Goal: Information Seeking & Learning: Learn about a topic

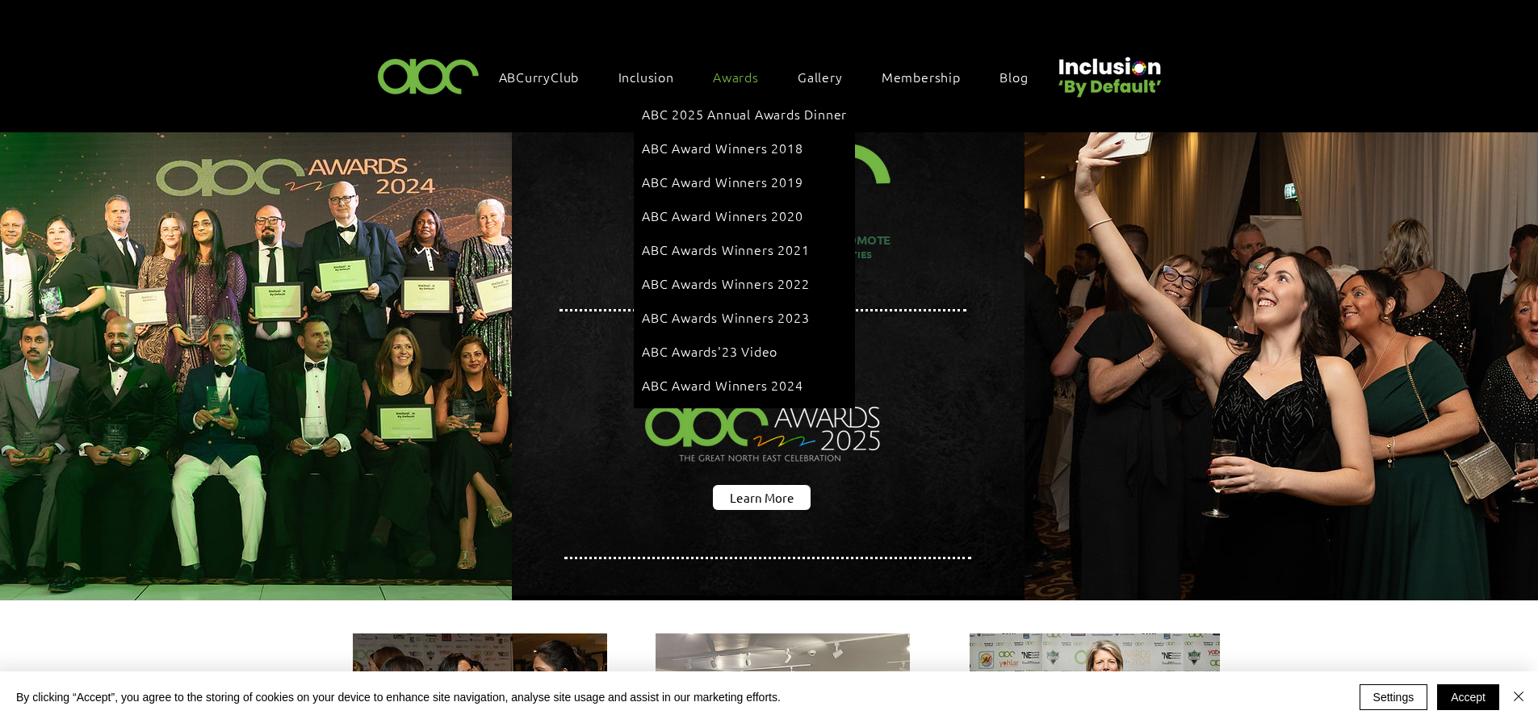
click at [747, 75] on span "Awards" at bounding box center [736, 77] width 46 height 18
click at [745, 109] on span "ABC 2025 Annual Awards Dinner" at bounding box center [744, 114] width 205 height 18
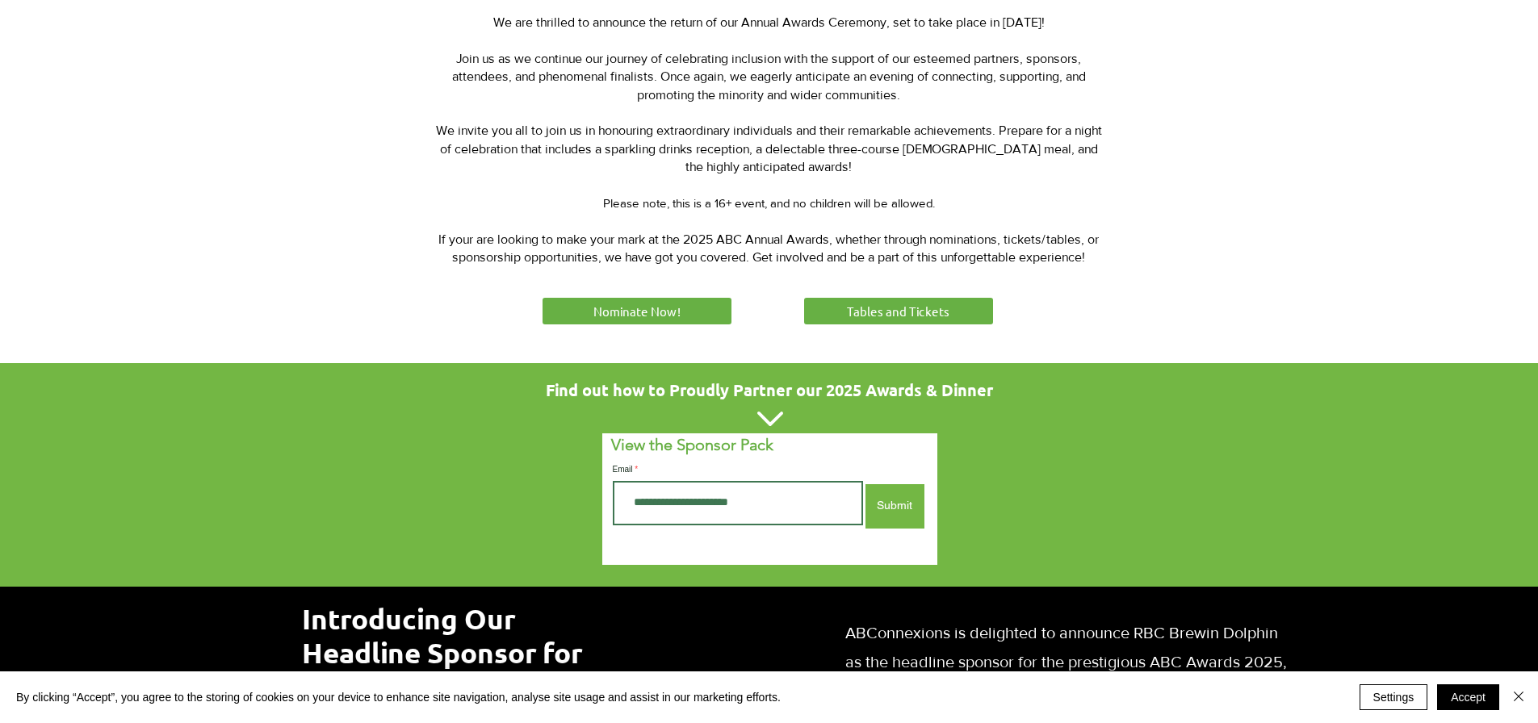
scroll to position [727, 0]
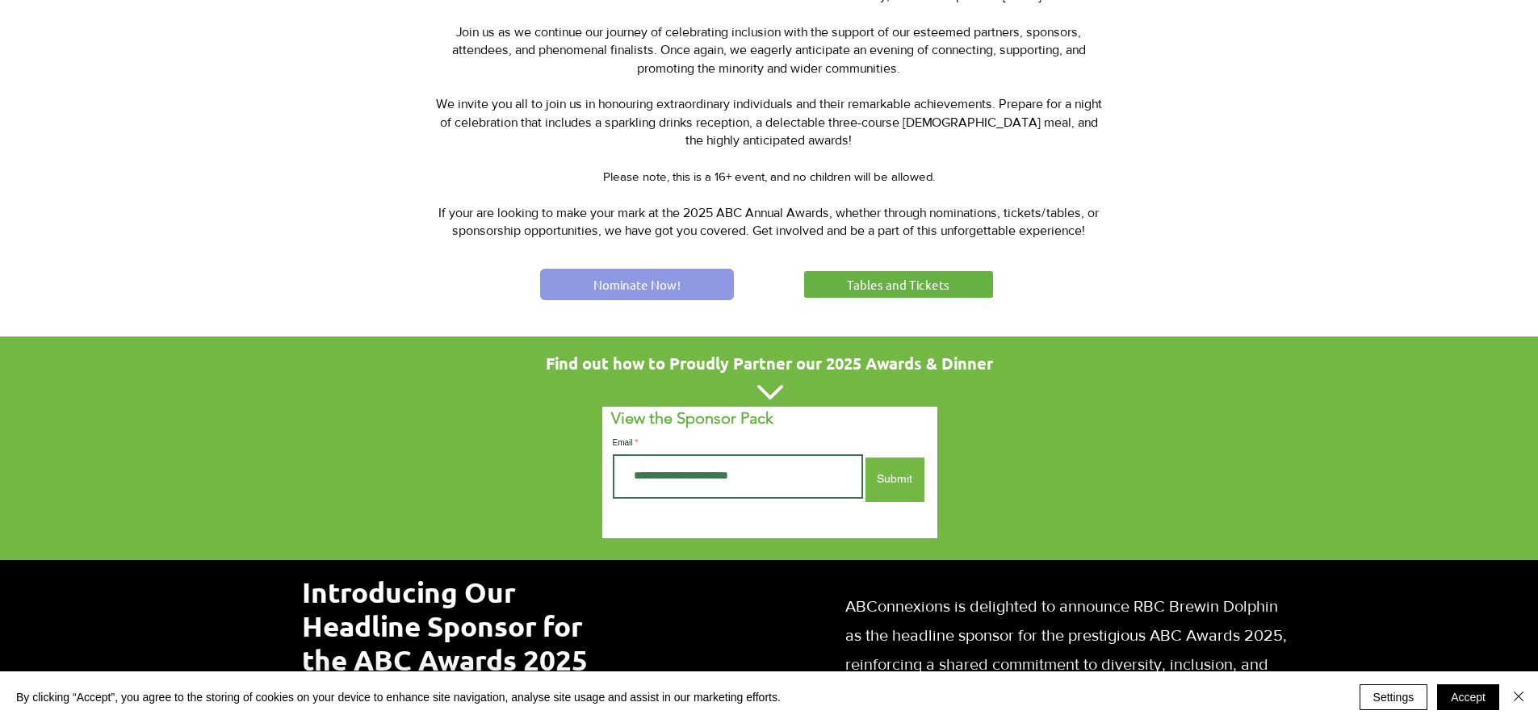
click at [635, 280] on span "Nominate Now!" at bounding box center [636, 284] width 87 height 17
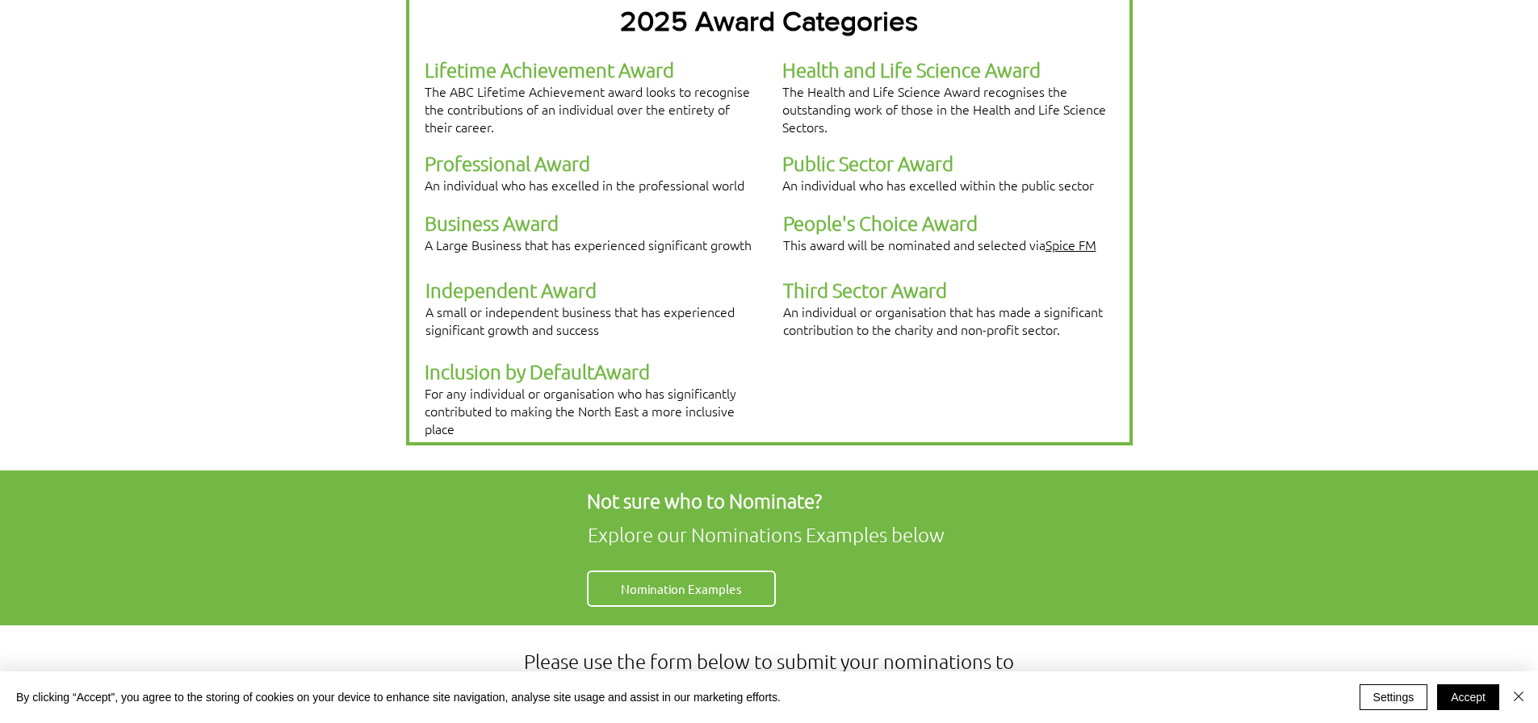
scroll to position [404, 0]
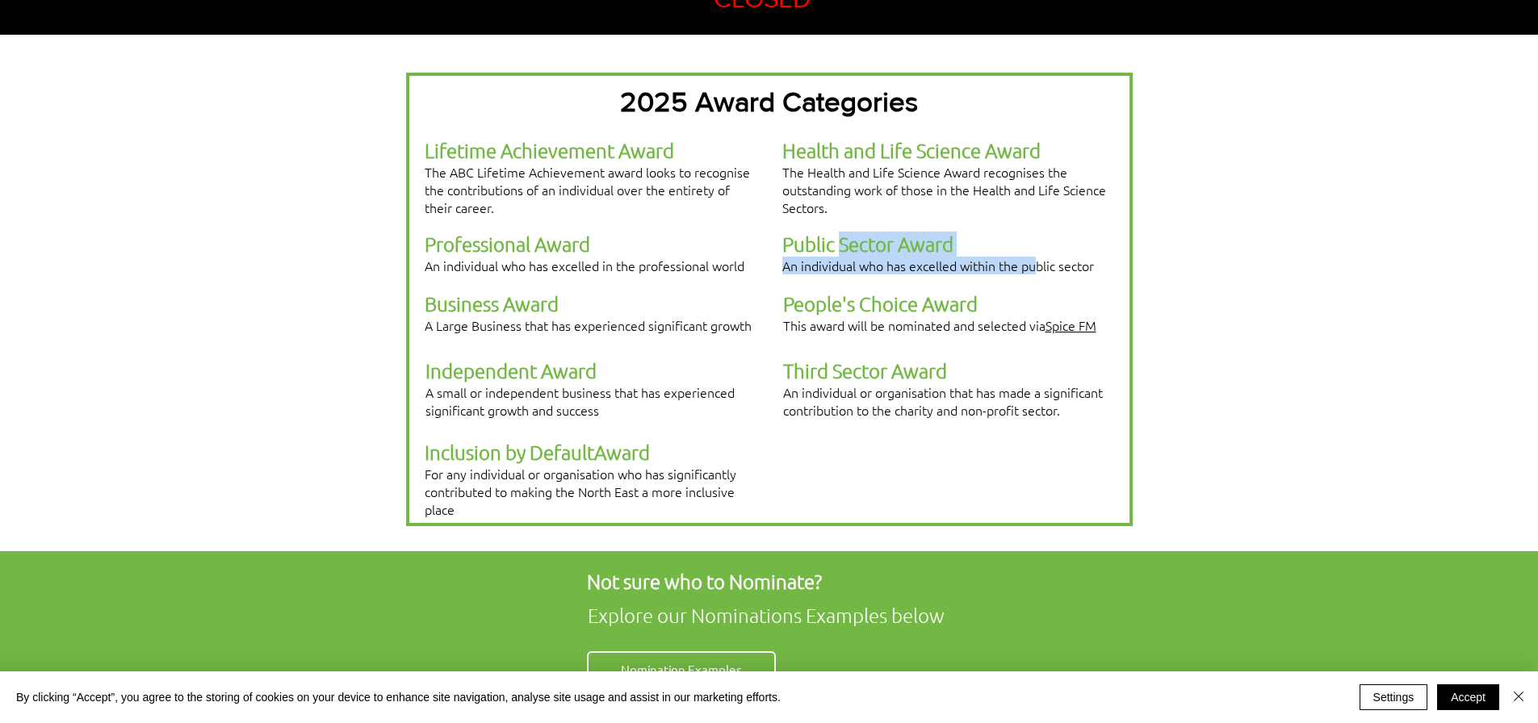
drag, startPoint x: 1034, startPoint y: 241, endPoint x: 841, endPoint y: 229, distance: 194.1
click at [841, 232] on p "Public Sector Award An individual who has excelled within the public sector" at bounding box center [947, 253] width 330 height 43
click at [1230, 320] on div at bounding box center [769, 293] width 1538 height 517
drag, startPoint x: 916, startPoint y: 228, endPoint x: 794, endPoint y: 220, distance: 122.1
click at [794, 232] on span "Public Sector Award" at bounding box center [867, 244] width 171 height 24
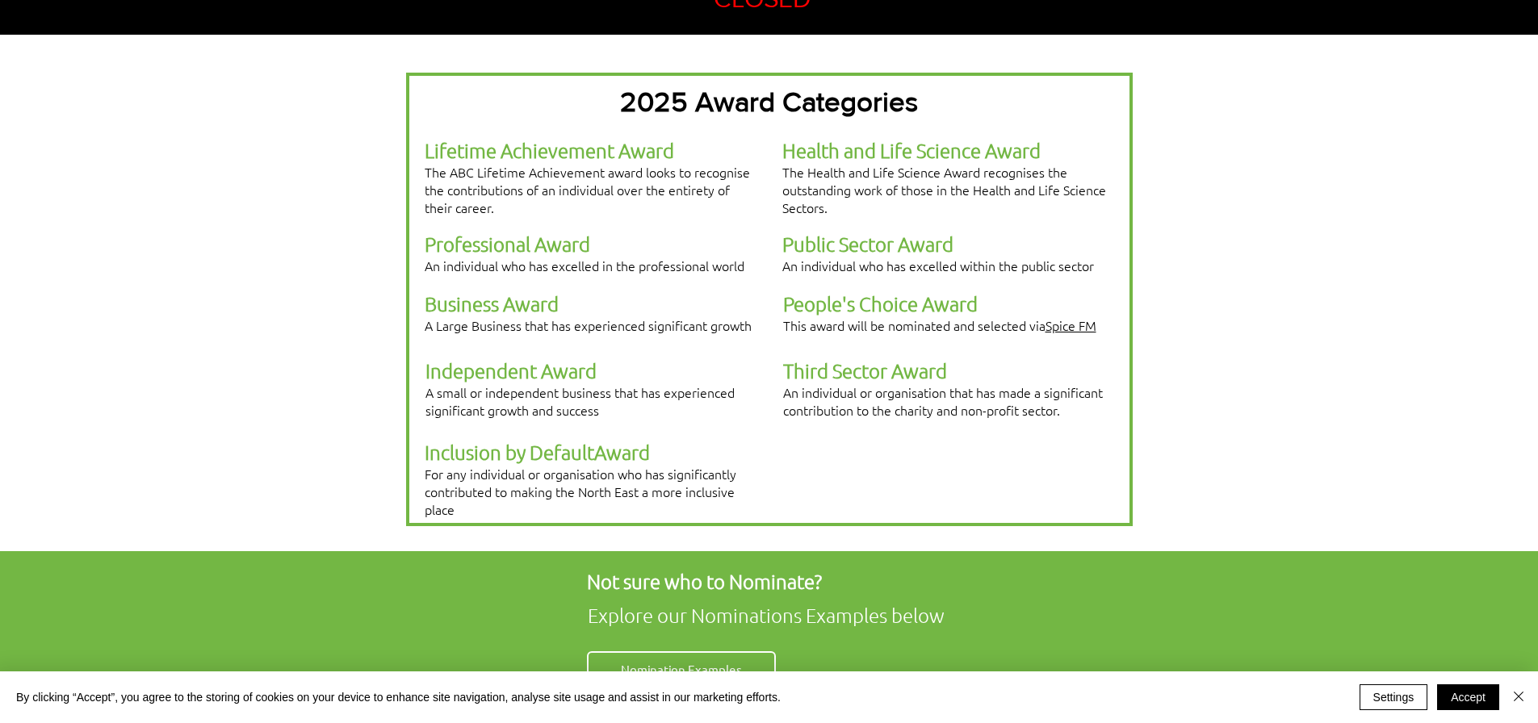
click at [1220, 315] on div at bounding box center [769, 293] width 1538 height 517
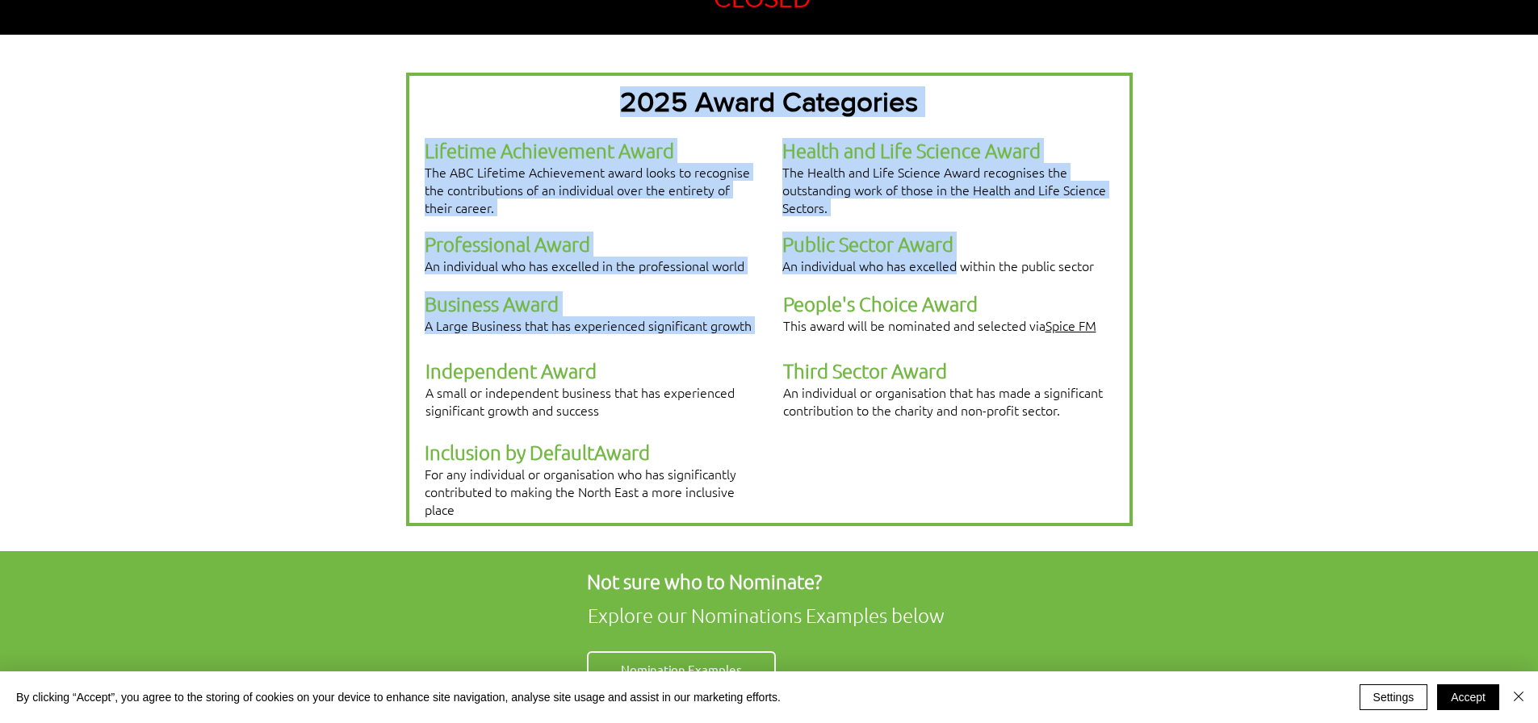
drag, startPoint x: 954, startPoint y: 236, endPoint x: 766, endPoint y: 216, distance: 188.4
click at [766, 216] on div "2025 Award Categories Lifetime Achievement Award The ABC Lifetime Achievement a…" at bounding box center [769, 300] width 727 height 454
click at [908, 232] on span "Public Sector Award" at bounding box center [867, 244] width 171 height 24
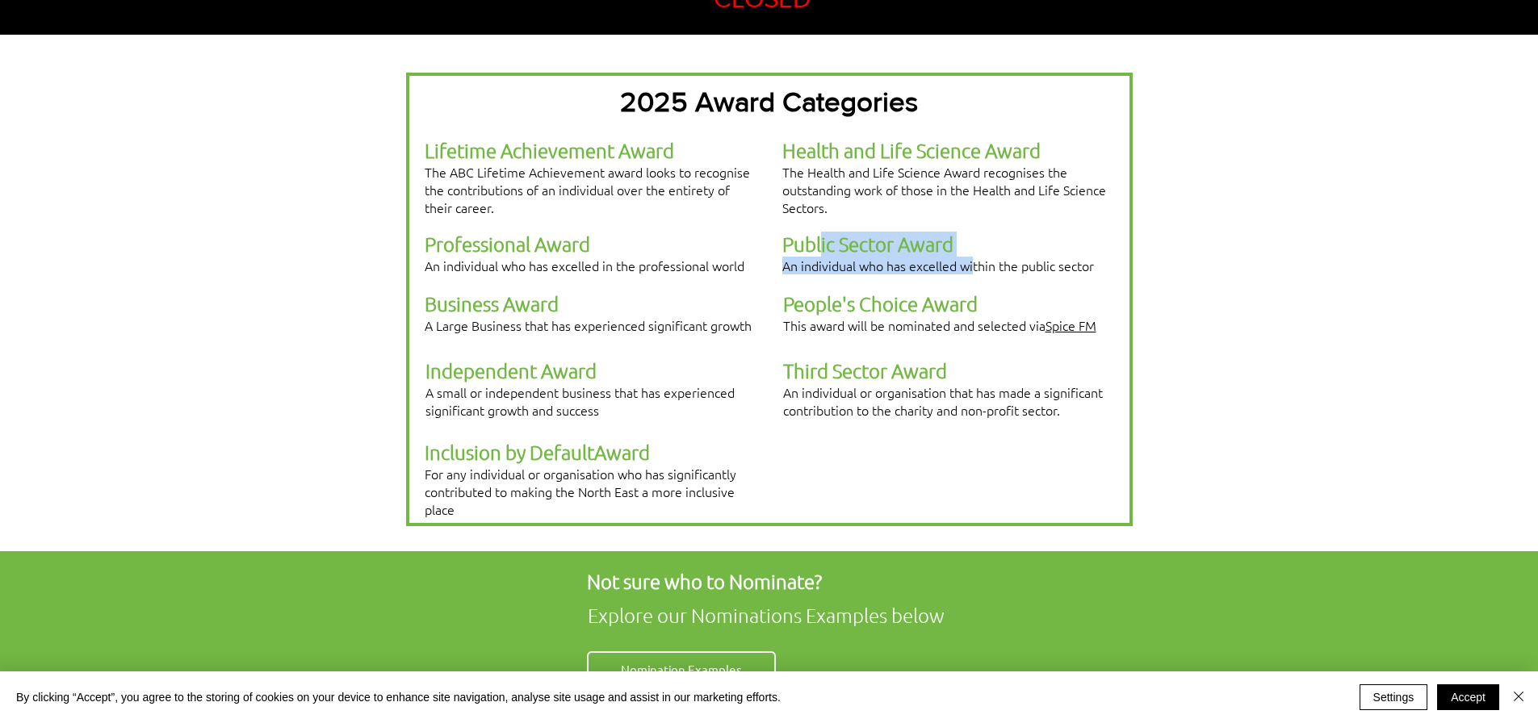
drag, startPoint x: 975, startPoint y: 236, endPoint x: 823, endPoint y: 222, distance: 152.4
click at [823, 232] on p "Public Sector Award An individual who has excelled within the public sector" at bounding box center [947, 253] width 330 height 43
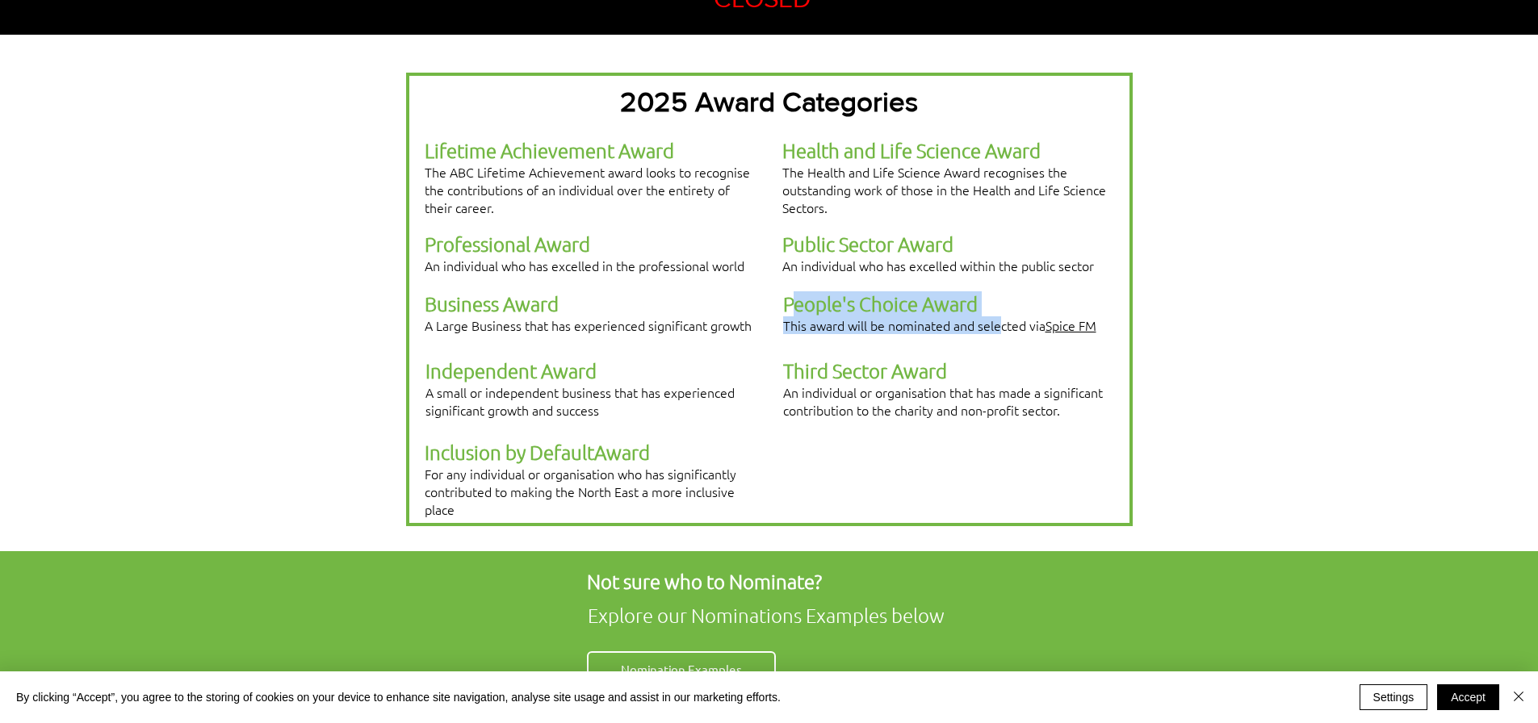
drag, startPoint x: 1000, startPoint y: 294, endPoint x: 924, endPoint y: 270, distance: 79.7
click at [793, 291] on div "People's Choice Award This award will be nominated and selected via Spice FM" at bounding box center [948, 312] width 330 height 43
click at [1177, 280] on div at bounding box center [769, 293] width 1538 height 517
drag, startPoint x: 905, startPoint y: 294, endPoint x: 1107, endPoint y: 289, distance: 201.9
click at [1107, 317] on p "This award will be nominated and selected via Spice FM" at bounding box center [948, 326] width 330 height 18
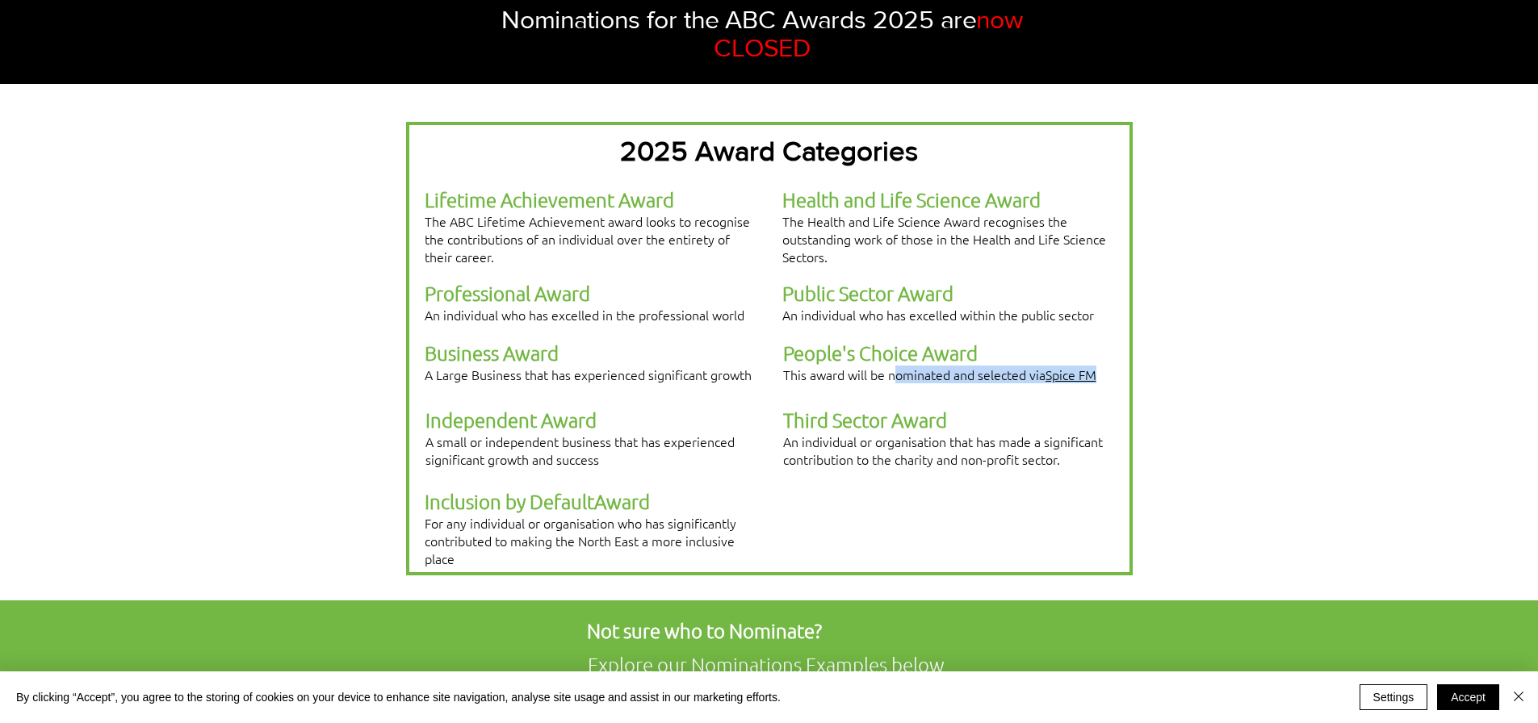
scroll to position [242, 0]
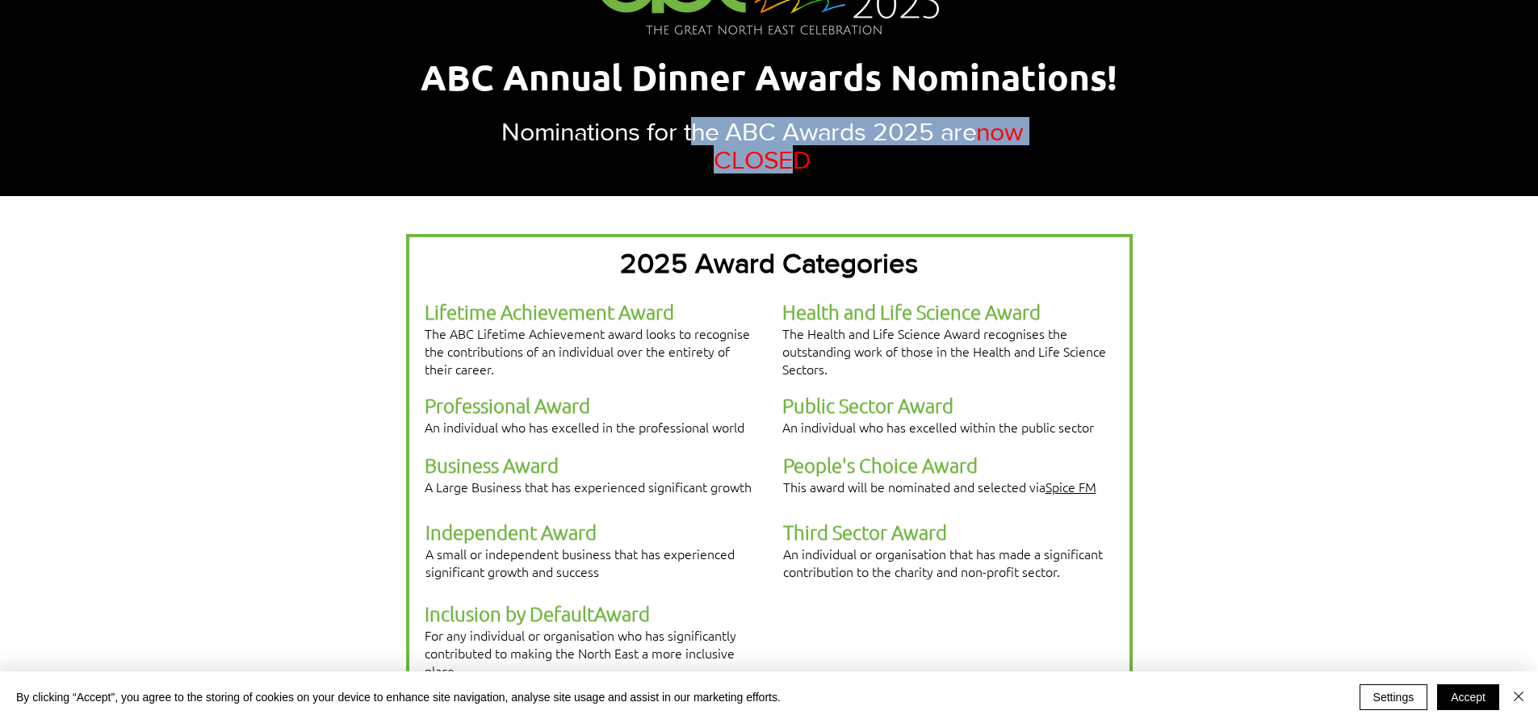
drag, startPoint x: 795, startPoint y: 157, endPoint x: 690, endPoint y: 116, distance: 111.7
click at [687, 117] on h3 "Nominations for the ABC Awards 2025 are now CLOSED" at bounding box center [763, 145] width 608 height 57
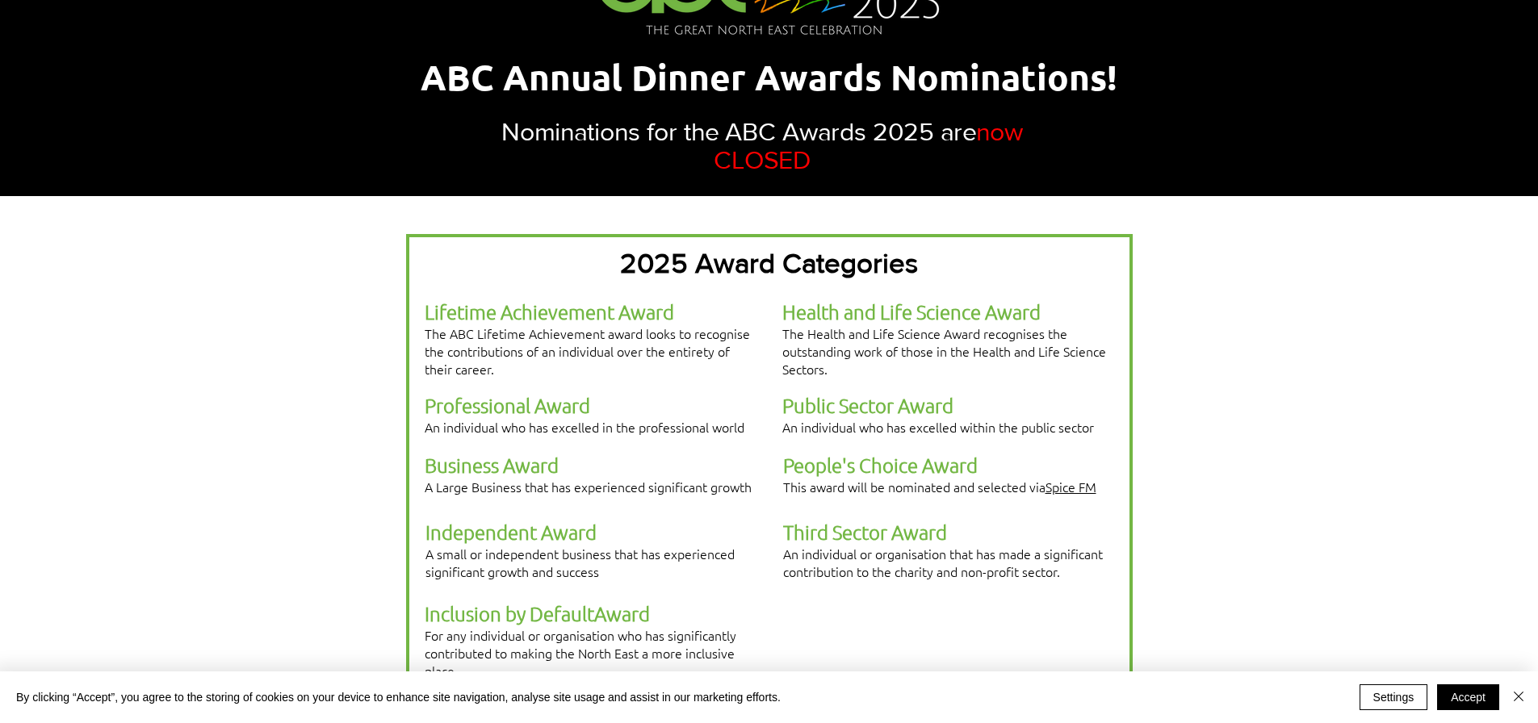
click at [1006, 139] on h3 "Nominations for the ABC Awards 2025 are now CLOSED" at bounding box center [763, 145] width 608 height 57
drag, startPoint x: 812, startPoint y: 157, endPoint x: 1001, endPoint y: 126, distance: 192.4
click at [1003, 126] on h3 "Nominations for the ABC Awards 2025 are now CLOSED" at bounding box center [763, 145] width 608 height 57
click at [1269, 296] on div at bounding box center [769, 454] width 1538 height 517
